Goal: Information Seeking & Learning: Check status

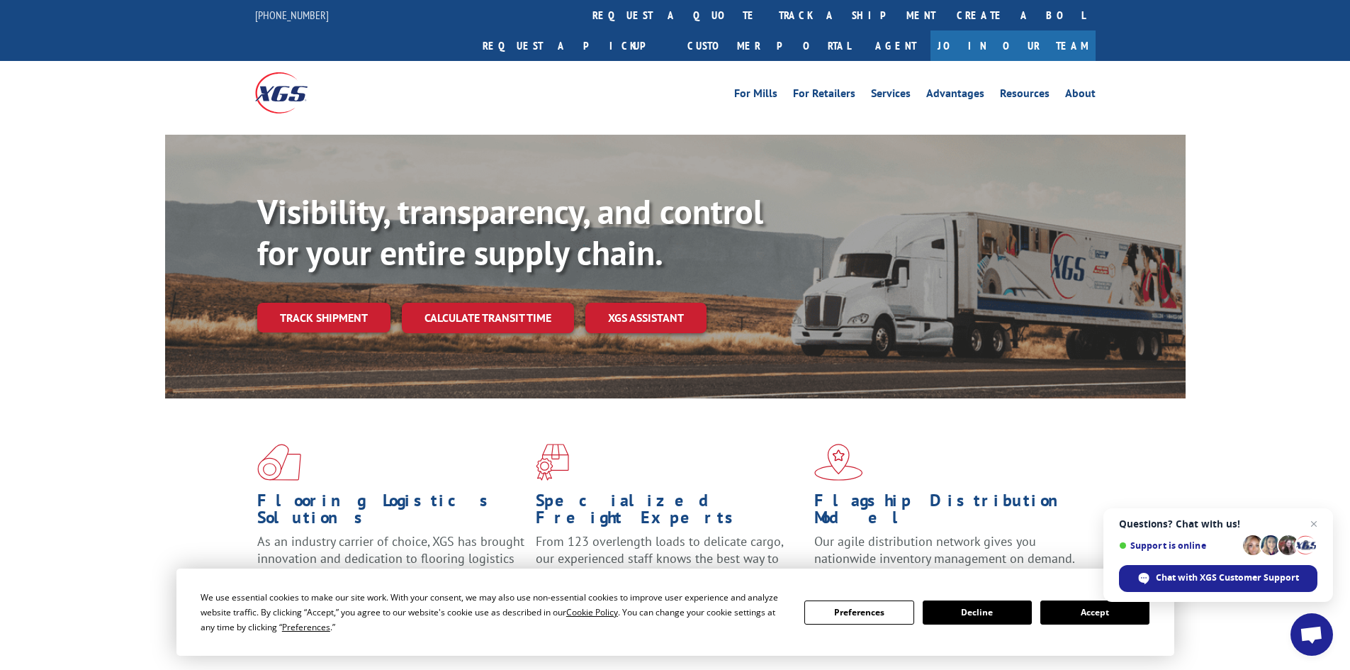
click at [1086, 615] on button "Accept" at bounding box center [1094, 612] width 109 height 24
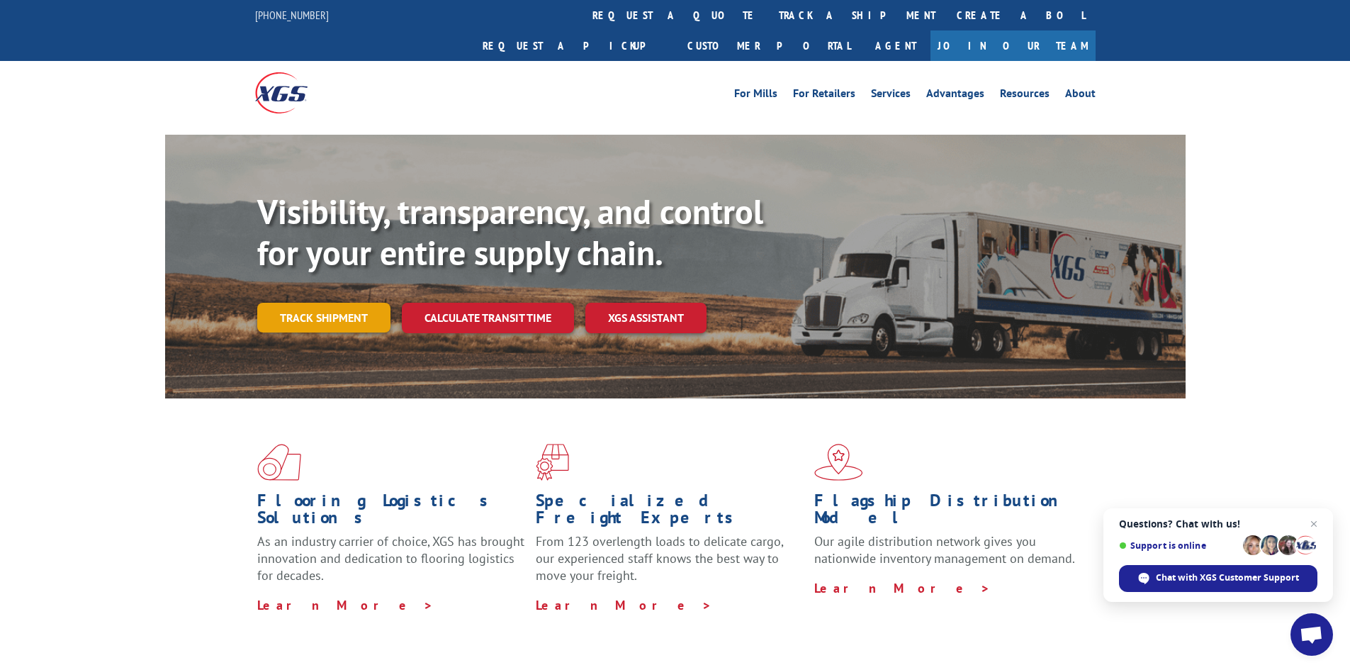
click at [335, 303] on link "Track shipment" at bounding box center [323, 318] width 133 height 30
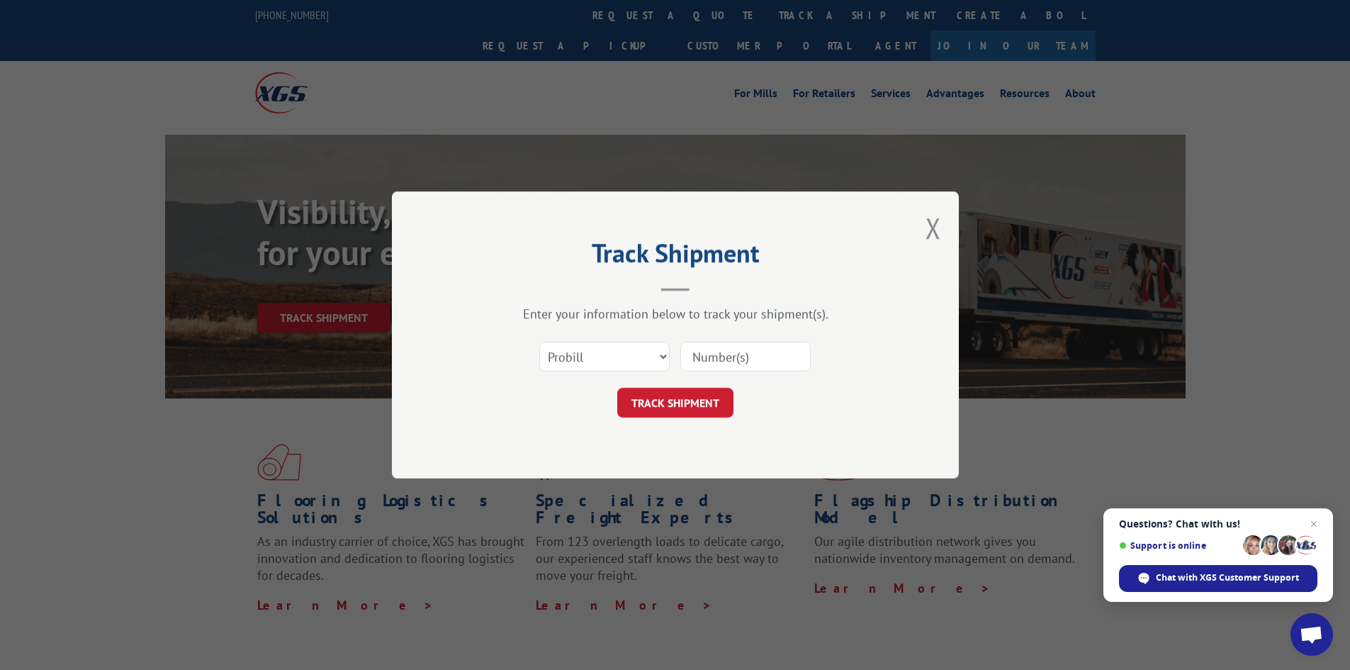
click at [747, 358] on input at bounding box center [745, 357] width 130 height 30
paste input "5298587"
type input "5298587"
click at [685, 403] on button "TRACK SHIPMENT" at bounding box center [675, 403] width 116 height 30
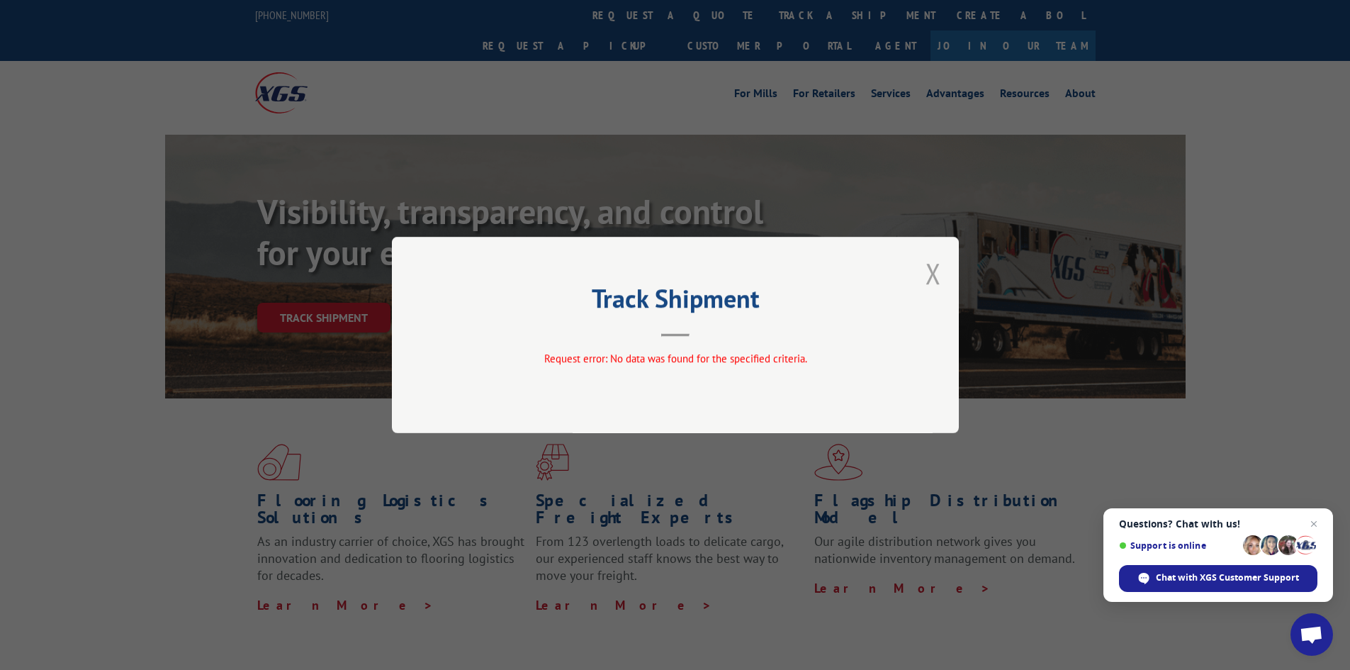
click at [934, 269] on button "Close modal" at bounding box center [934, 273] width 16 height 38
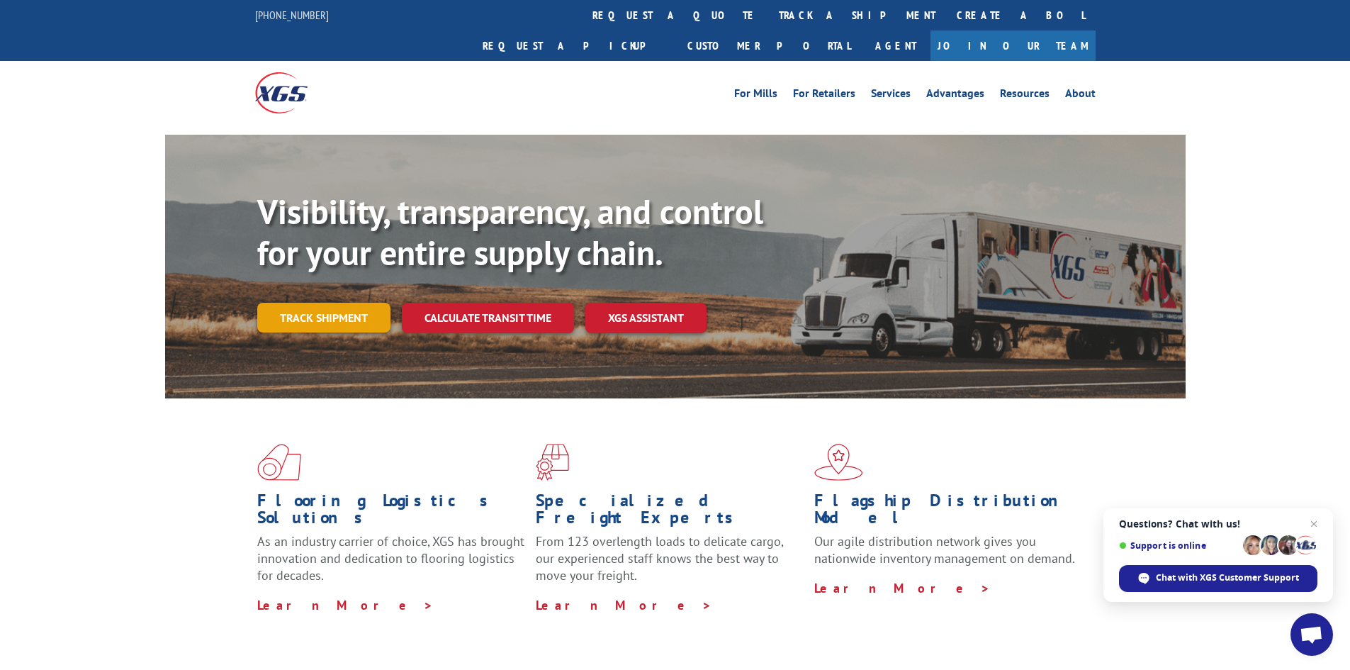
click at [311, 303] on link "Track shipment" at bounding box center [323, 318] width 133 height 30
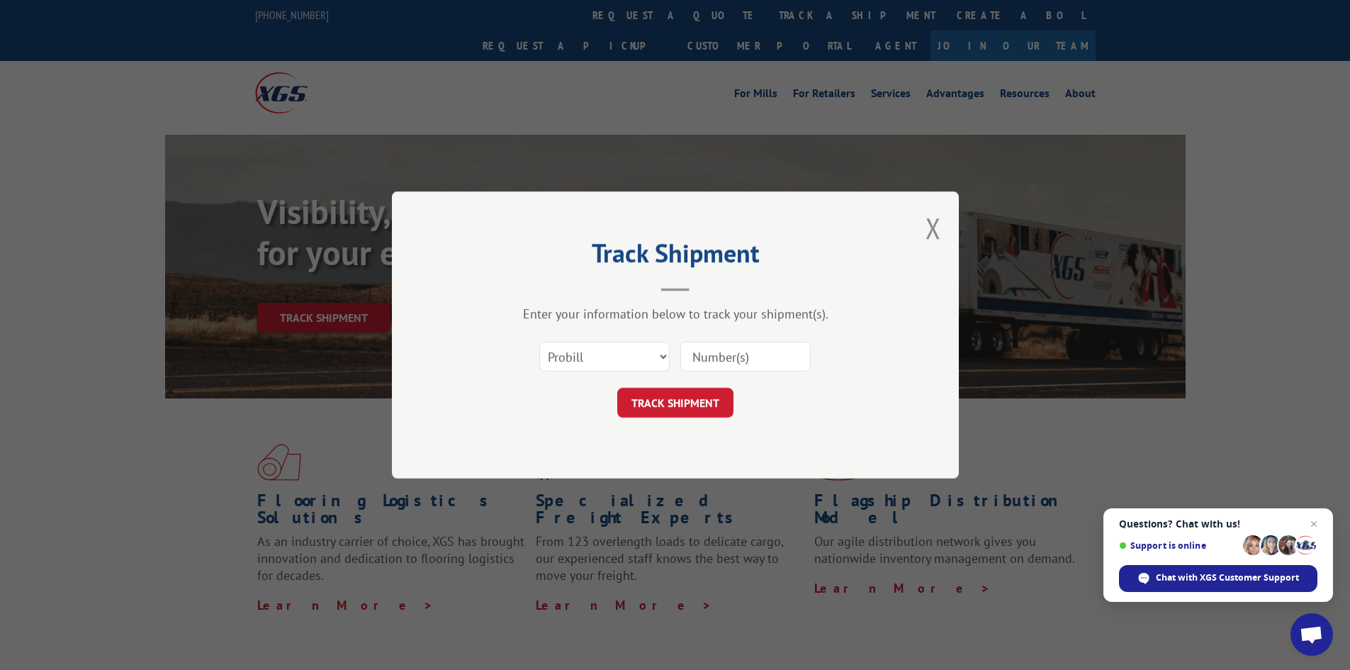
click at [743, 356] on input at bounding box center [745, 357] width 130 height 30
click at [578, 347] on select "Select category... Probill BOL PO" at bounding box center [604, 357] width 130 height 30
select select "bol"
click at [539, 342] on select "Select category... Probill BOL PO" at bounding box center [604, 357] width 130 height 30
click at [709, 355] on input at bounding box center [745, 357] width 130 height 30
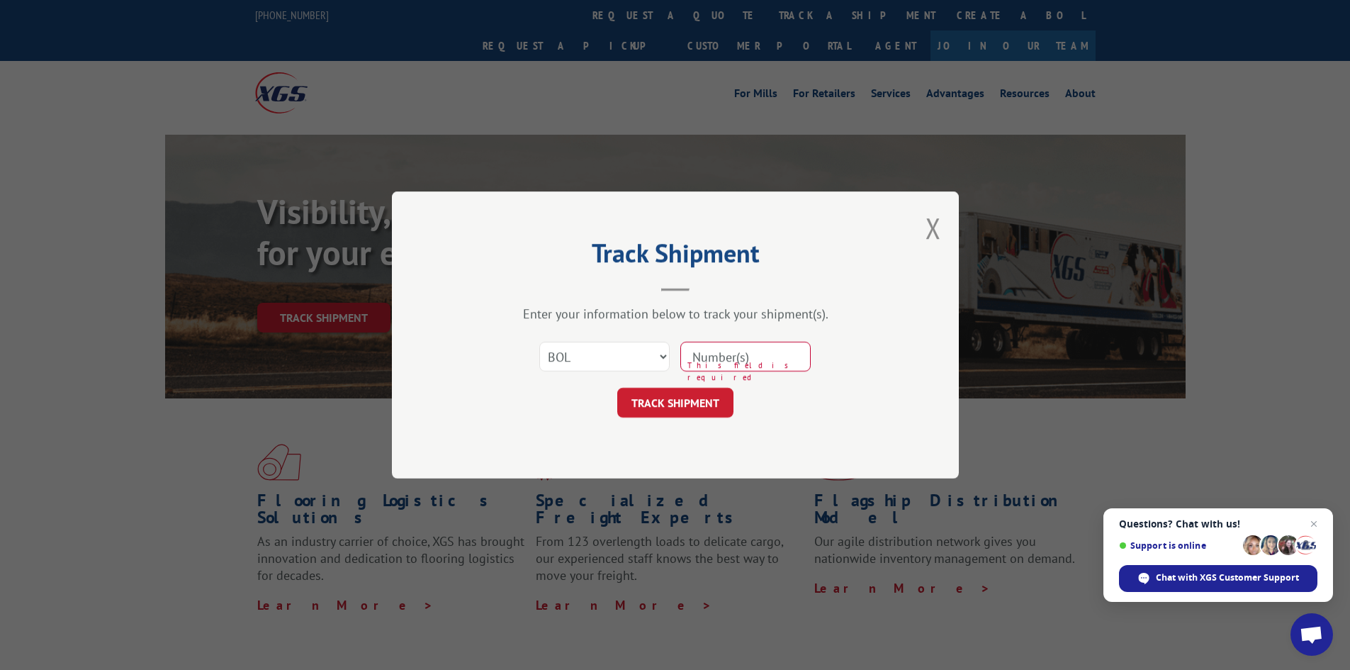
paste input "5298587"
type input "5298587"
click at [654, 398] on button "TRACK SHIPMENT" at bounding box center [675, 403] width 116 height 30
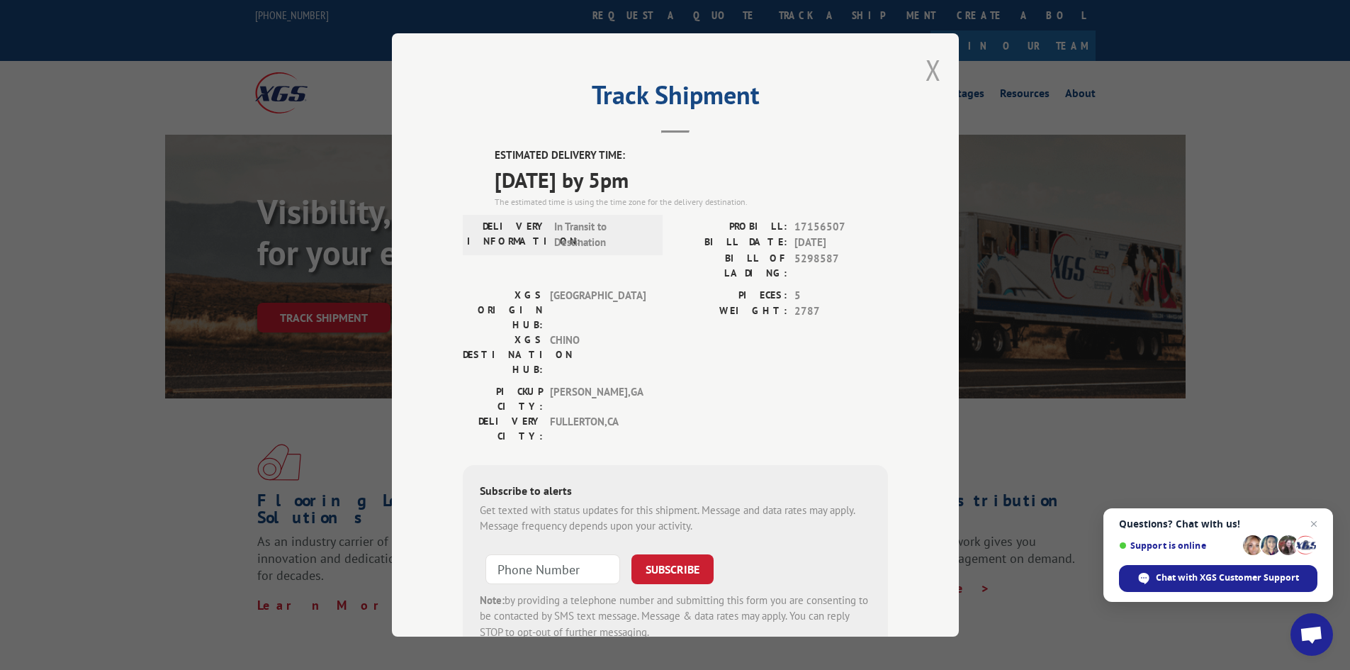
click at [926, 70] on button "Close modal" at bounding box center [934, 70] width 16 height 38
